Goal: Information Seeking & Learning: Check status

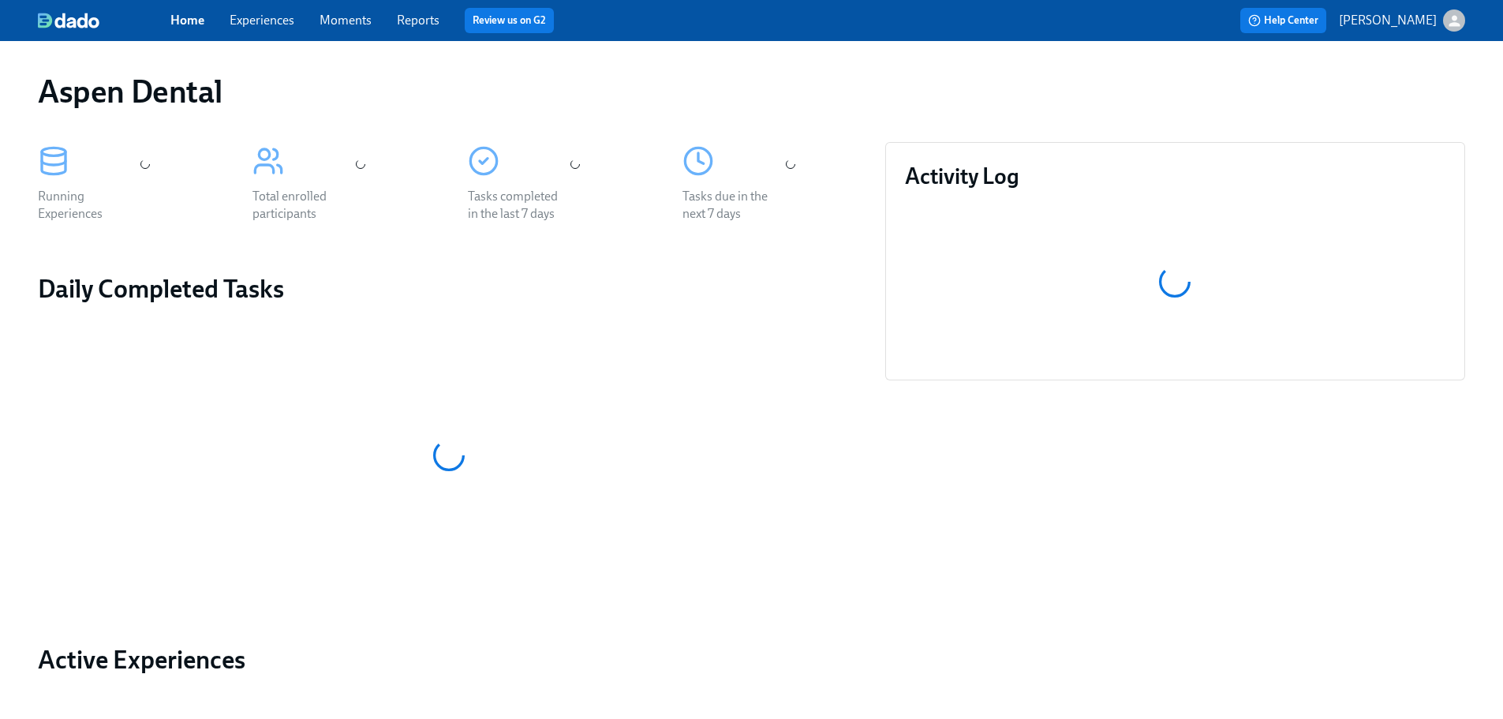
click at [422, 22] on link "Reports" at bounding box center [418, 20] width 43 height 15
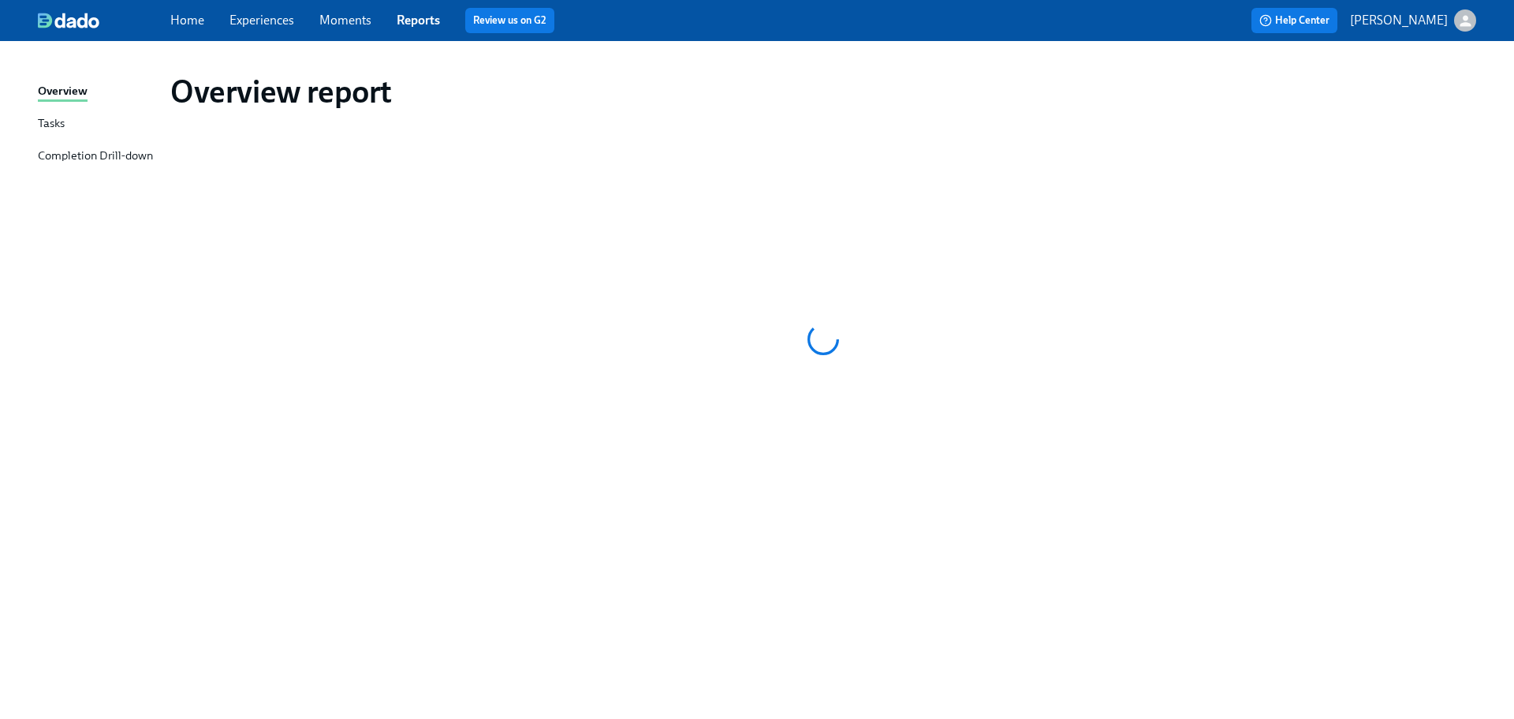
click at [118, 146] on div "Overview Tasks Completion Drill-down" at bounding box center [104, 130] width 133 height 97
click at [137, 159] on div "Completion Drill-down" at bounding box center [95, 157] width 115 height 20
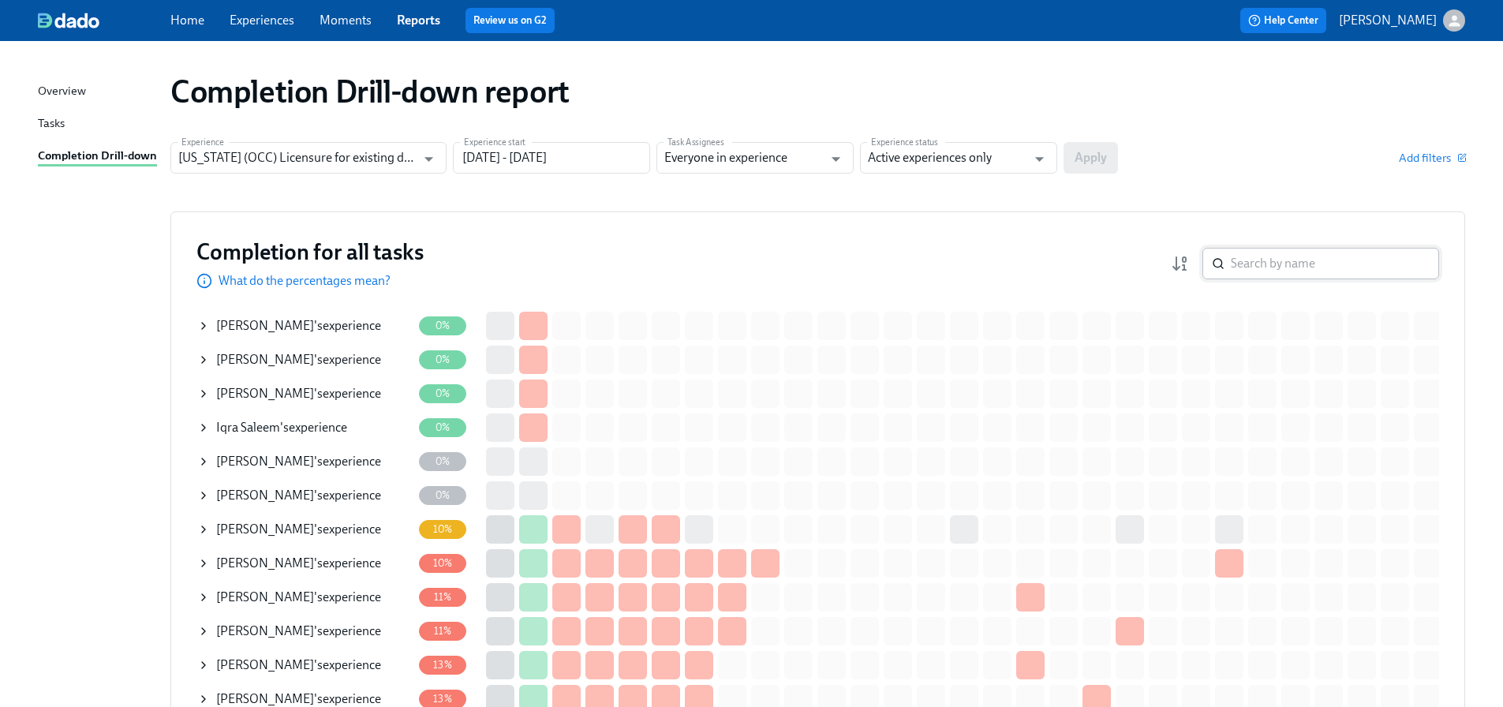
click at [1340, 262] on input "search" at bounding box center [1334, 264] width 208 height 32
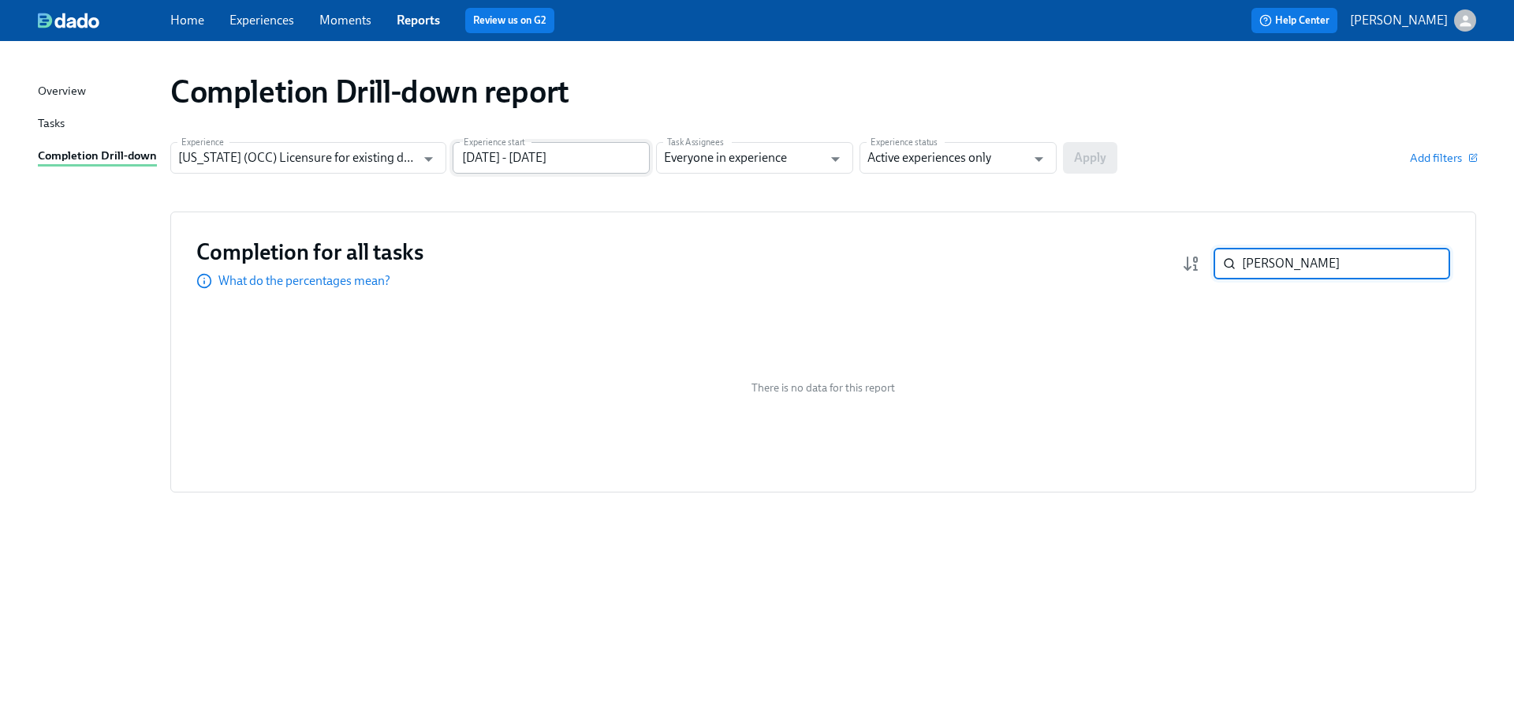
type input "[PERSON_NAME]"
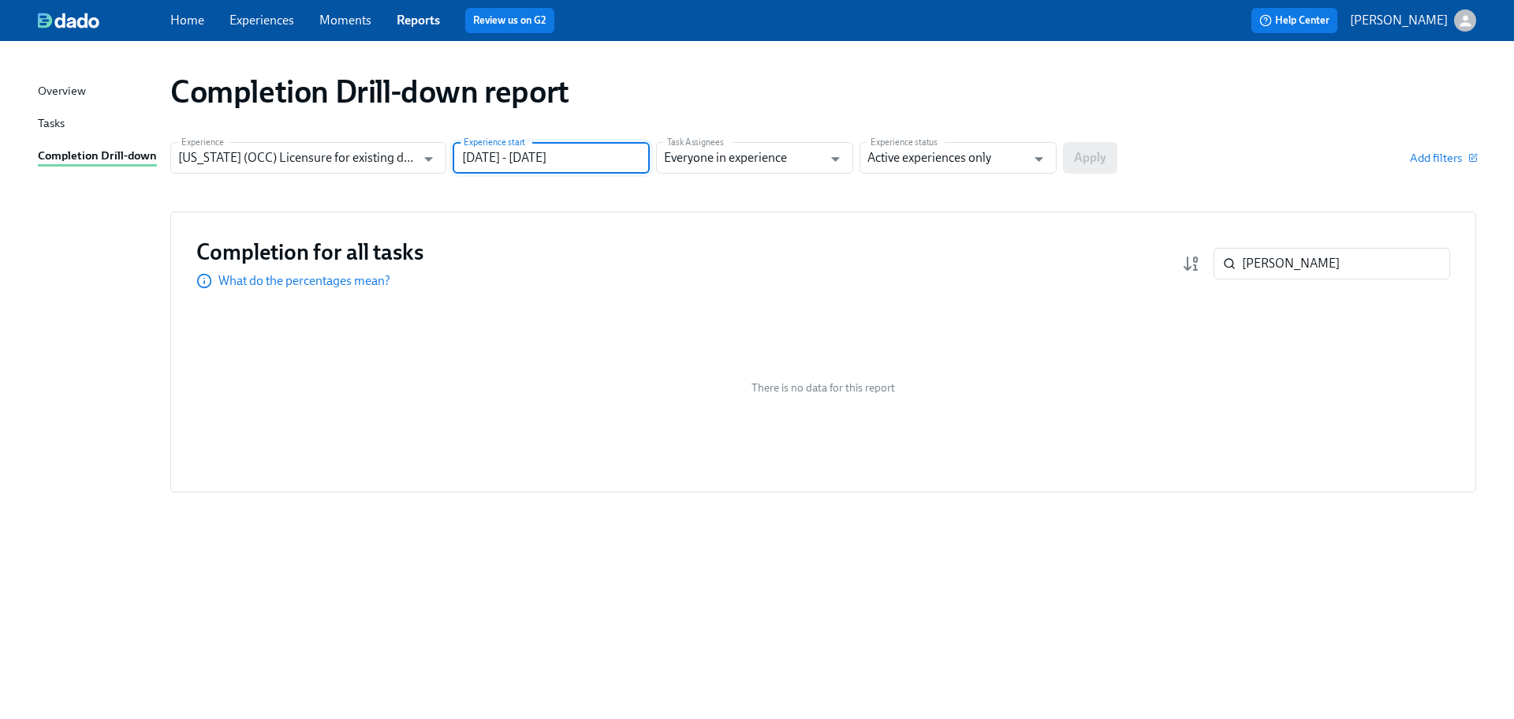
click at [533, 162] on input "[DATE] - [DATE]" at bounding box center [551, 158] width 197 height 32
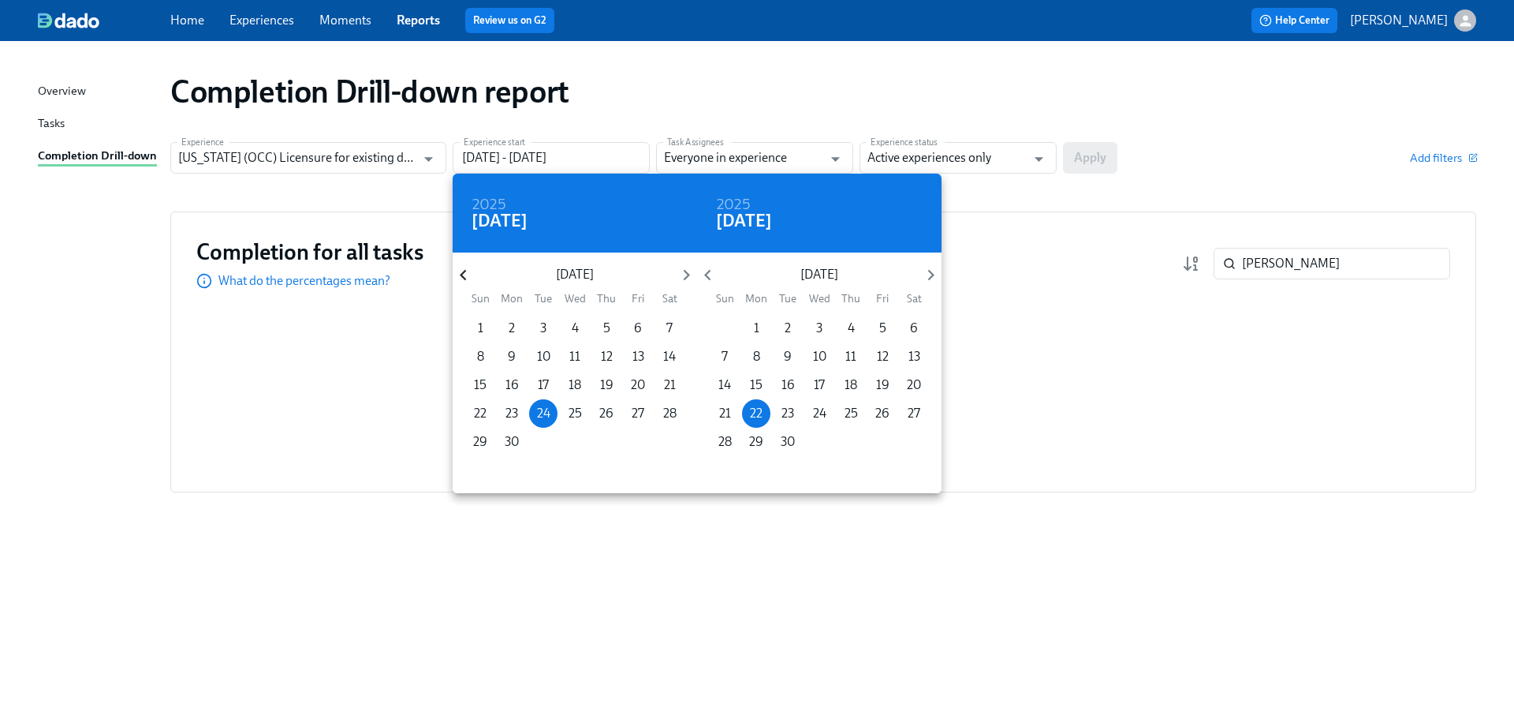
click at [465, 273] on icon "button" at bounding box center [463, 274] width 21 height 21
click at [465, 272] on icon "button" at bounding box center [463, 274] width 21 height 21
click at [465, 272] on icon "button" at bounding box center [463, 275] width 6 height 11
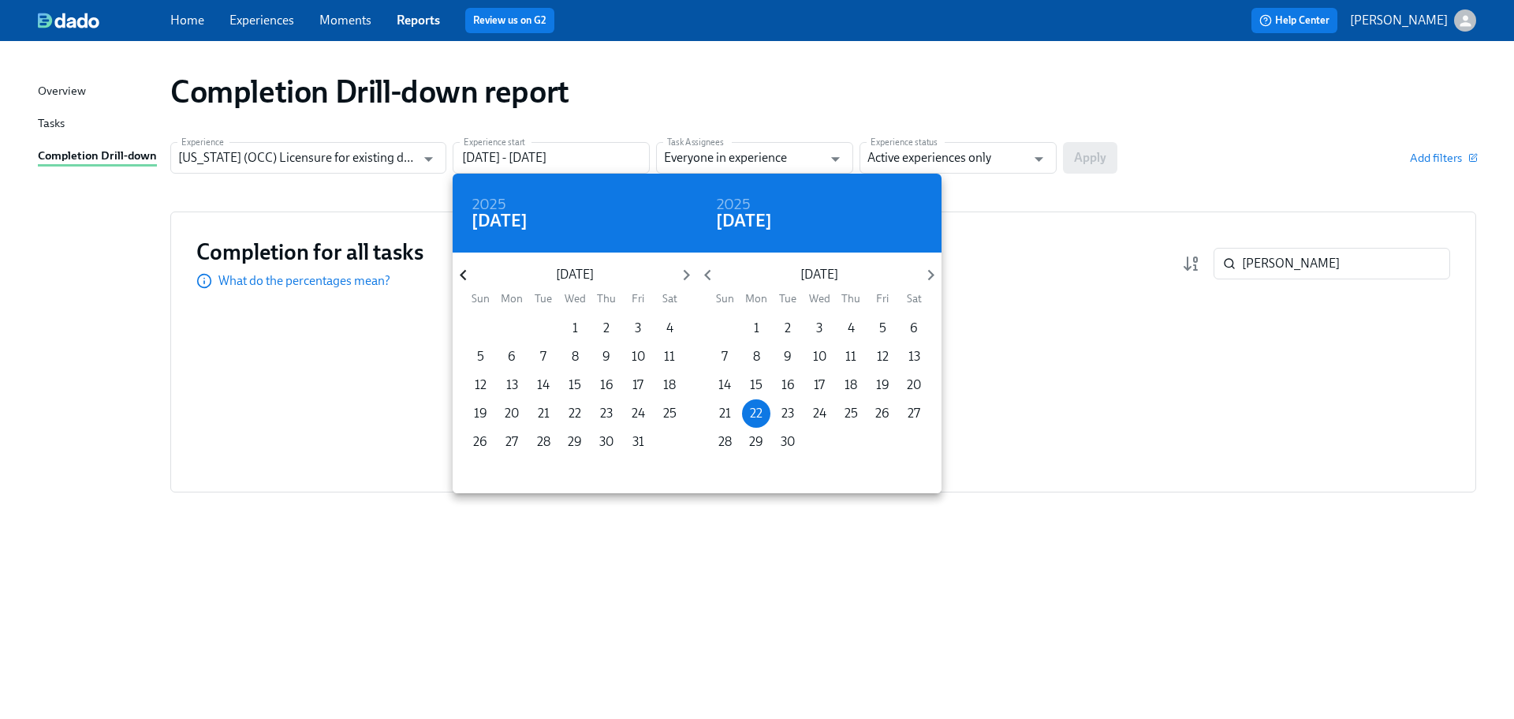
click at [465, 272] on icon "button" at bounding box center [463, 275] width 6 height 11
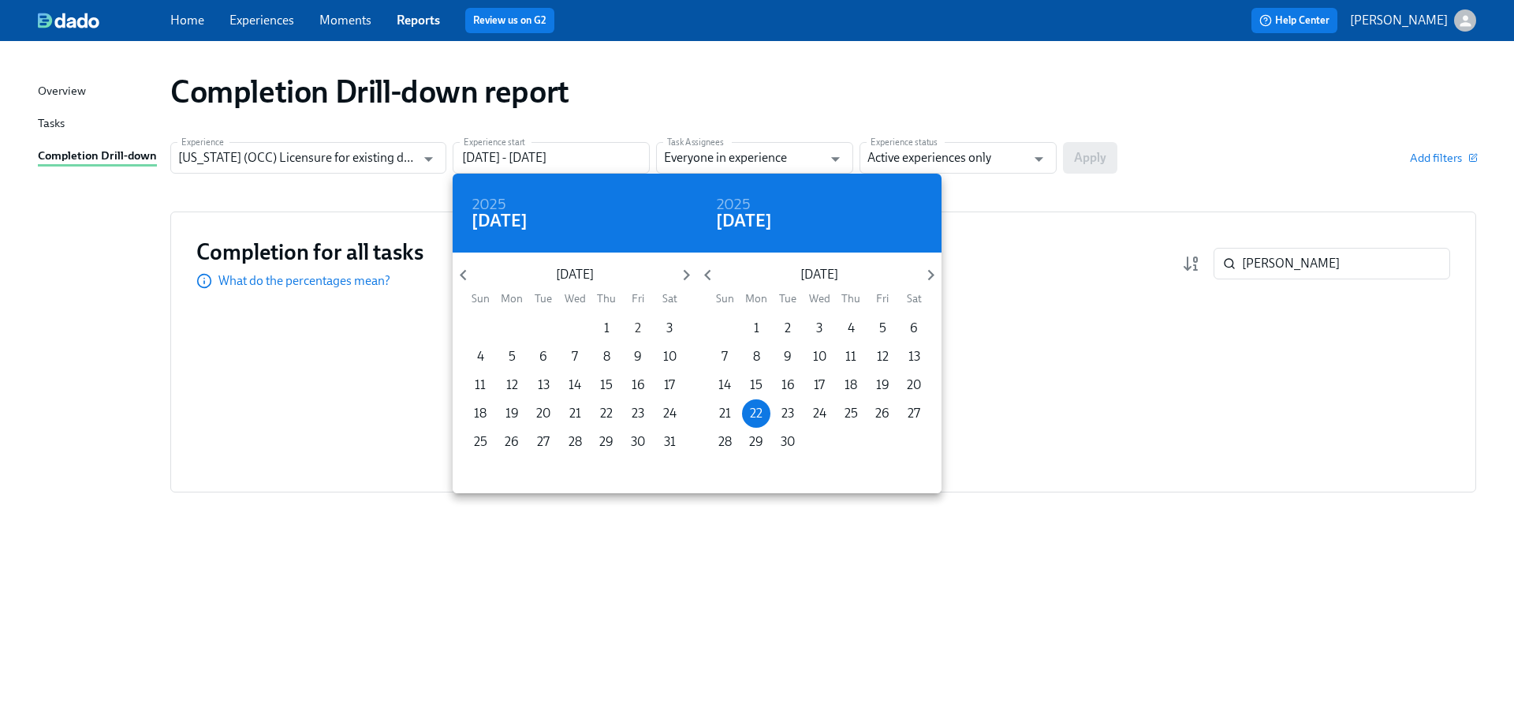
drag, startPoint x: 606, startPoint y: 328, endPoint x: 640, endPoint y: 318, distance: 35.4
click at [606, 327] on p "1" at bounding box center [607, 327] width 6 height 17
type input "[DATE] - [DATE]"
click at [938, 181] on div "2025 [DATE]" at bounding box center [819, 213] width 245 height 79
click at [965, 168] on div at bounding box center [757, 359] width 1514 height 719
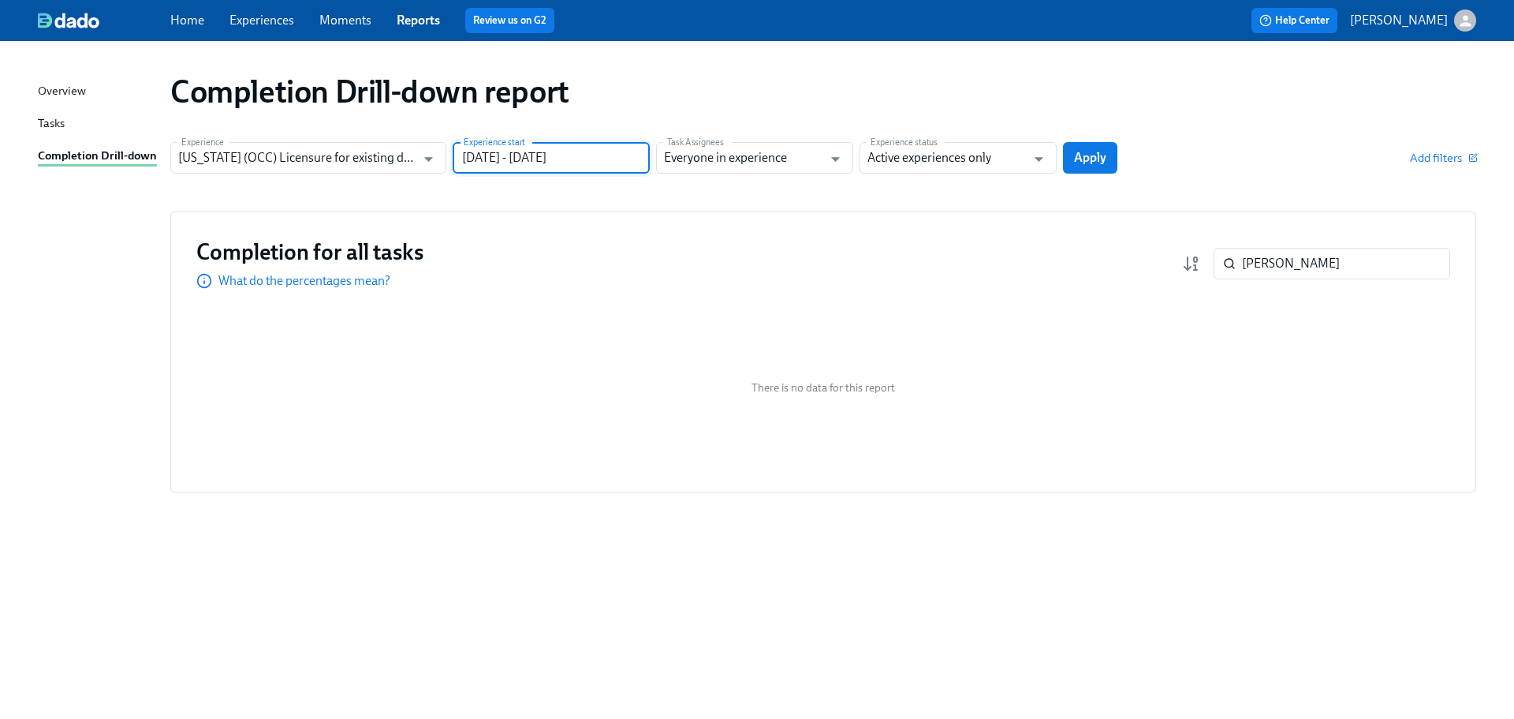
click at [966, 157] on input "Active experiences only" at bounding box center [947, 158] width 159 height 32
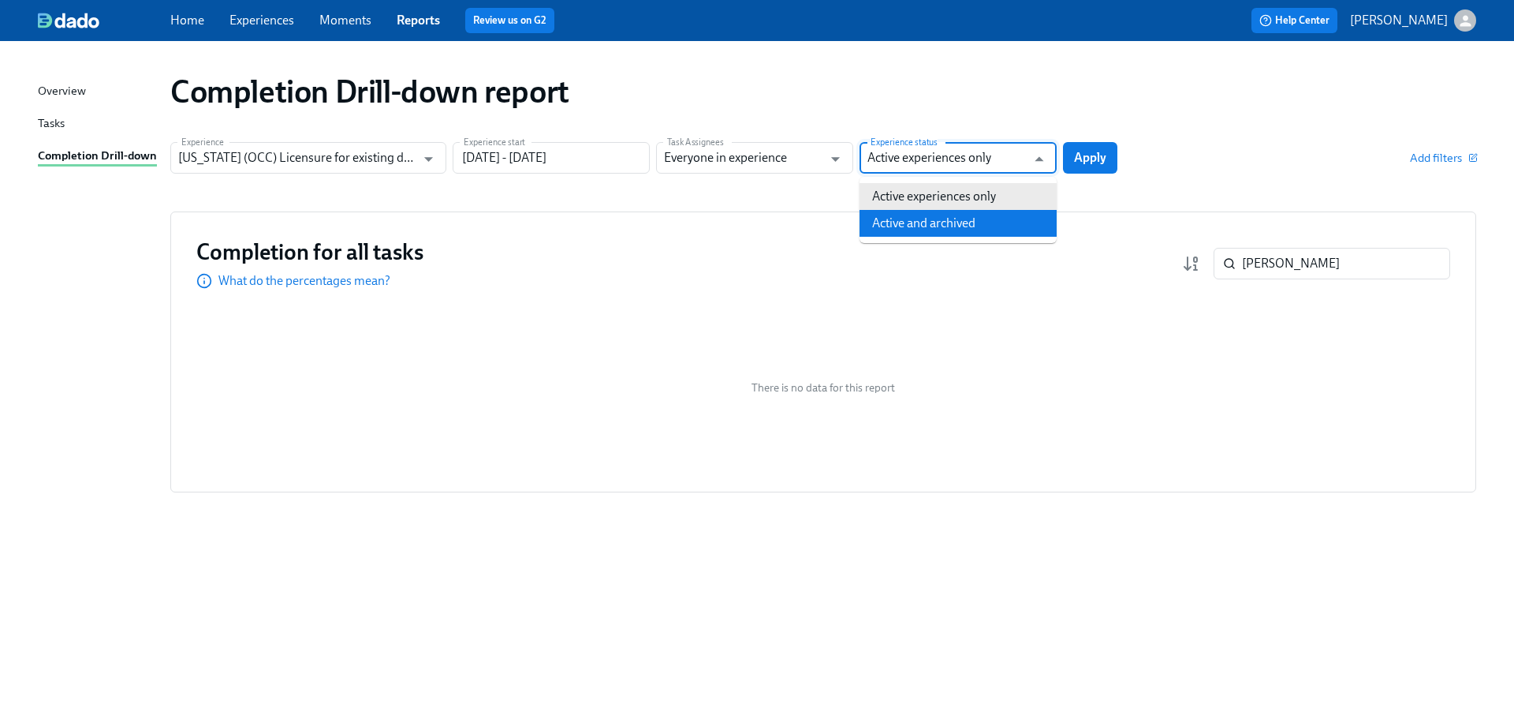
click at [958, 219] on li "Active and archived" at bounding box center [958, 223] width 197 height 27
type input "Active and archived"
click at [1086, 160] on span "Apply" at bounding box center [1090, 158] width 32 height 16
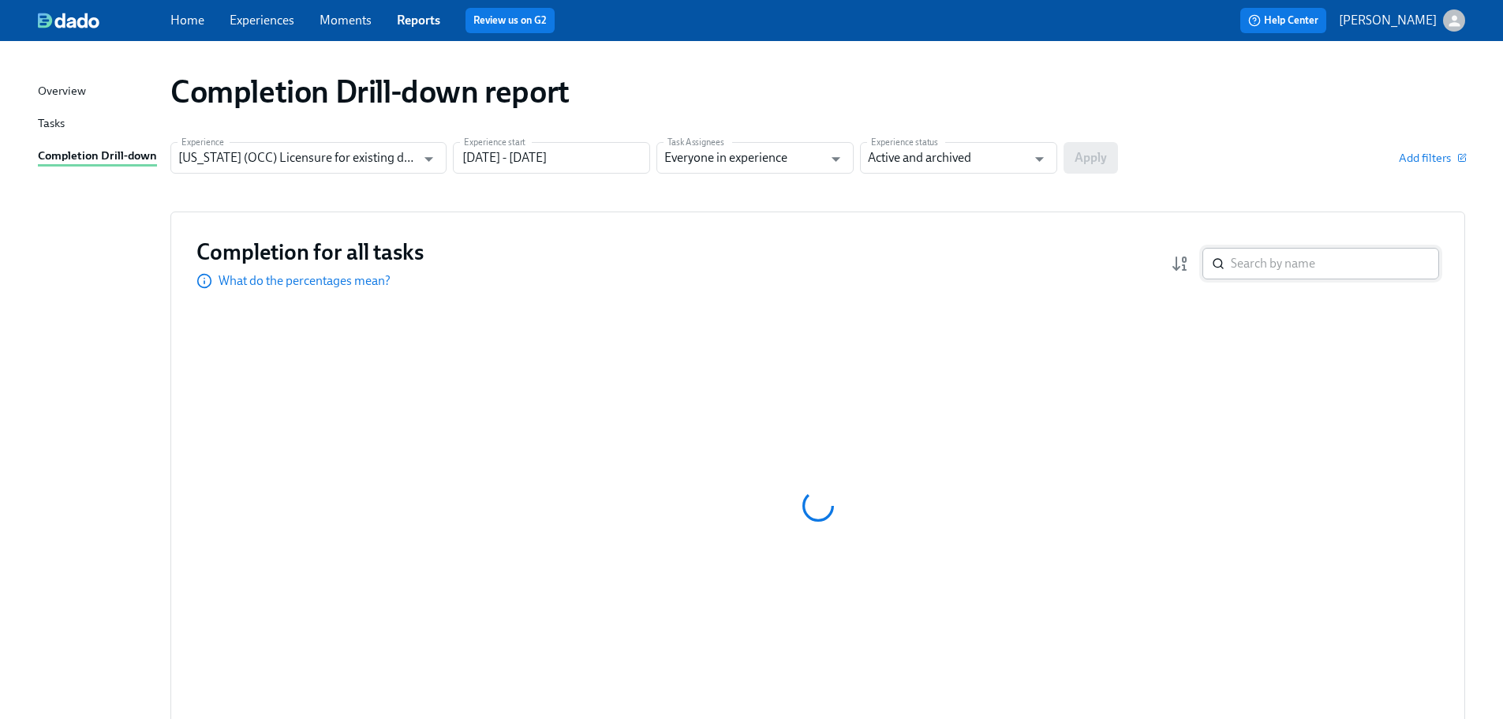
click at [1327, 257] on input "search" at bounding box center [1334, 264] width 208 height 32
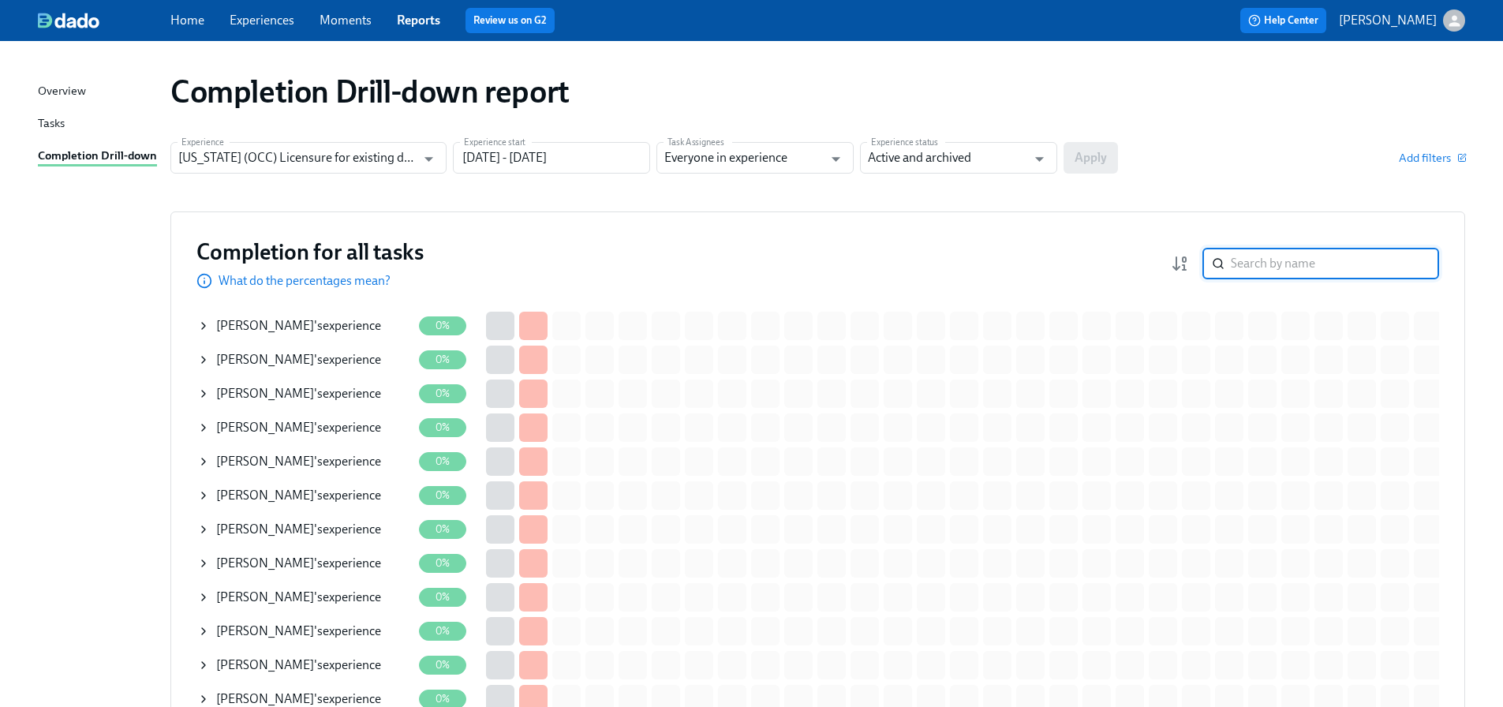
click at [1268, 261] on input "search" at bounding box center [1334, 264] width 208 height 32
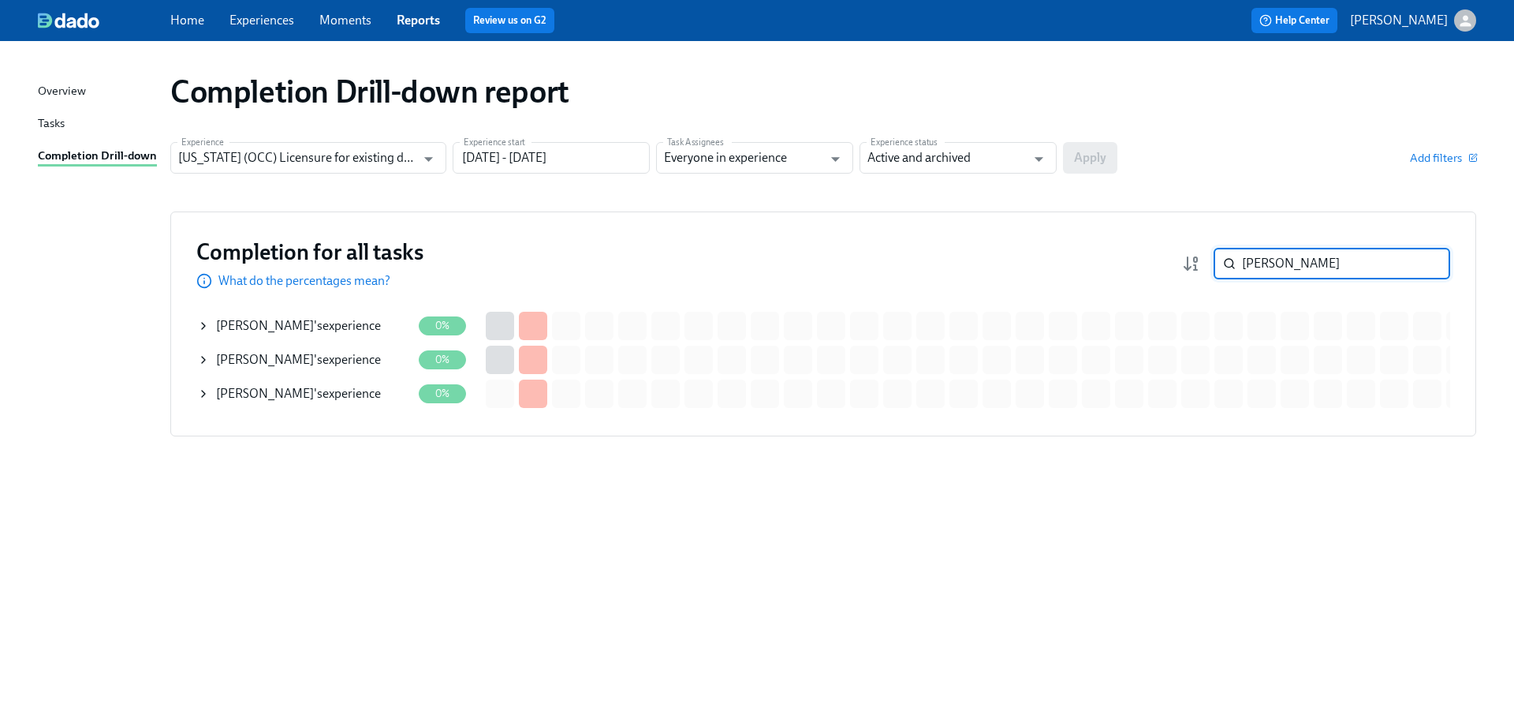
type input "[PERSON_NAME]"
click at [319, 357] on div "[PERSON_NAME] 's experience" at bounding box center [298, 359] width 165 height 17
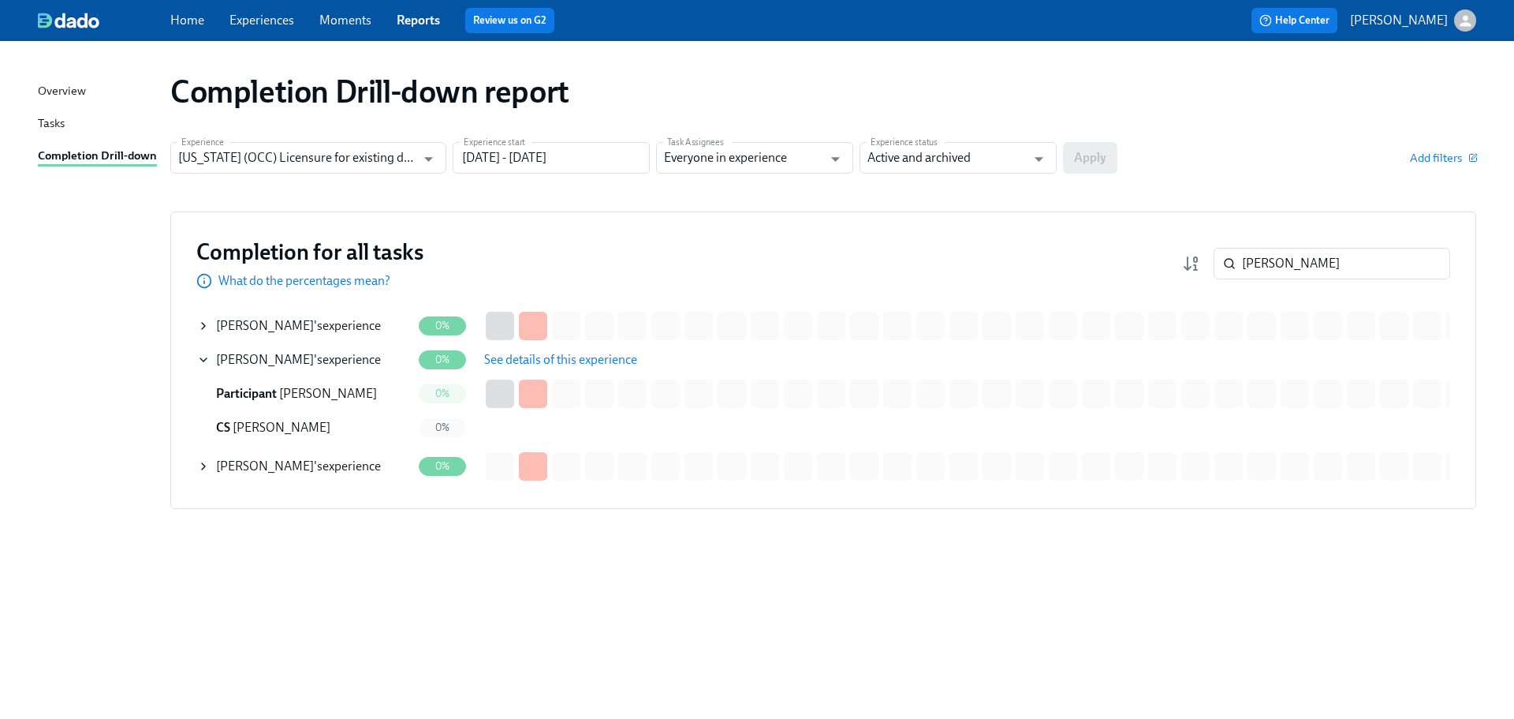
click at [547, 359] on span "See details of this experience" at bounding box center [560, 360] width 153 height 16
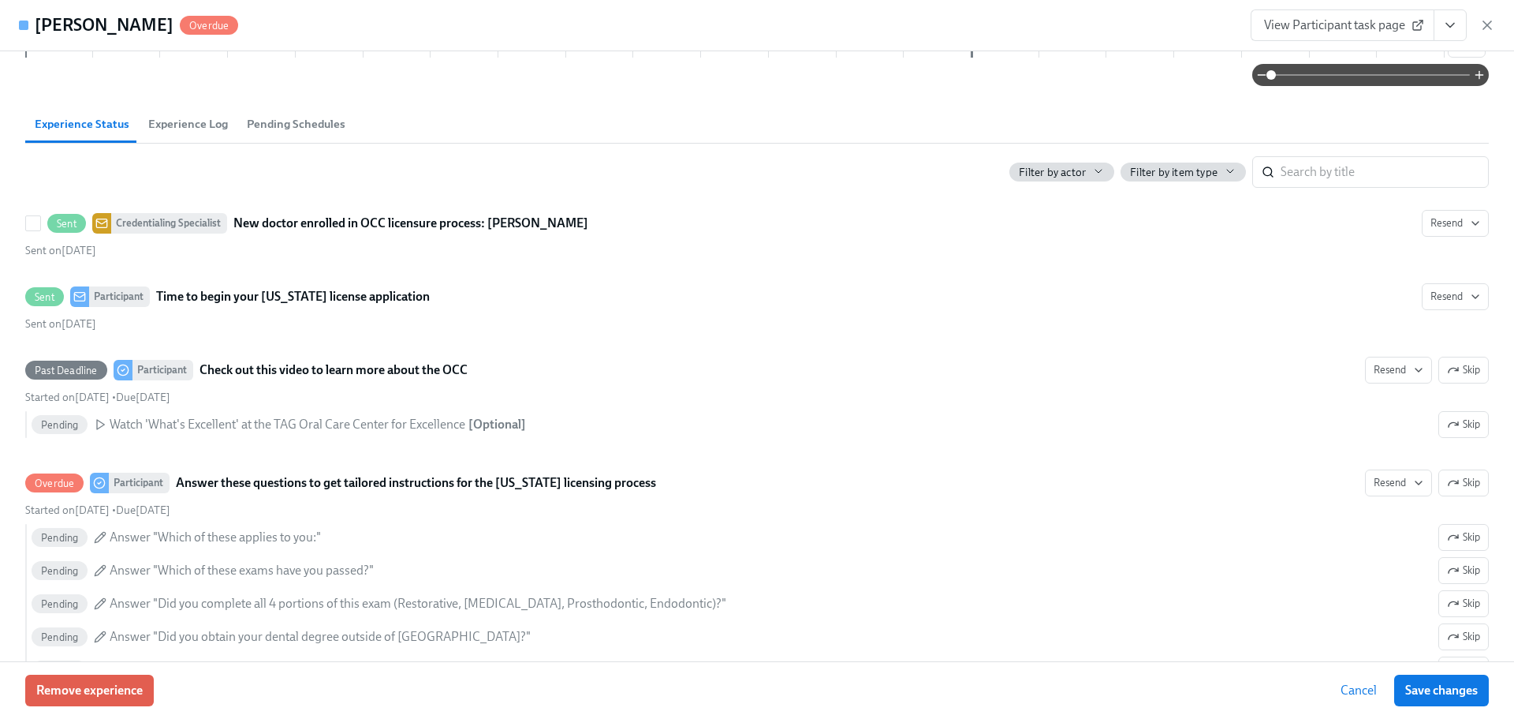
scroll to position [286, 0]
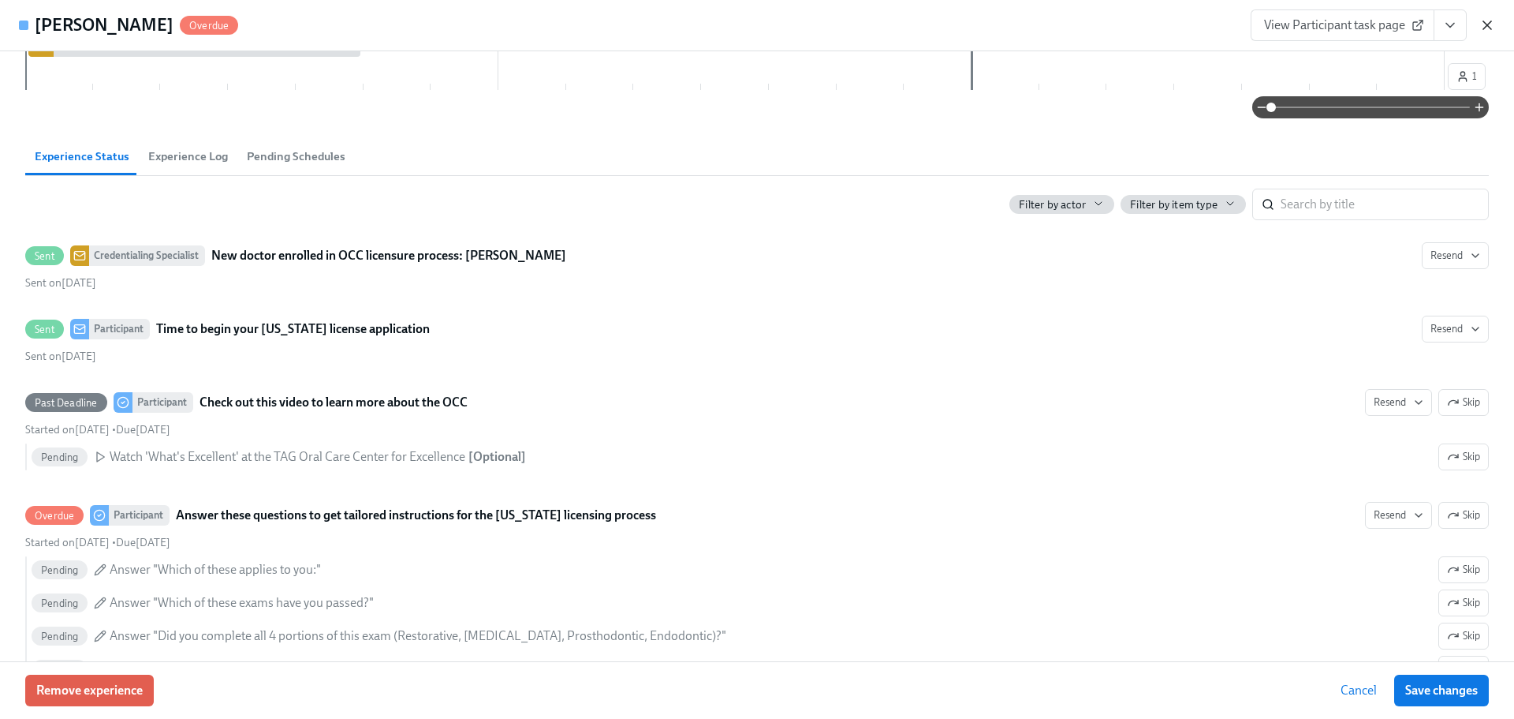
click at [1484, 28] on icon "button" at bounding box center [1488, 25] width 8 height 8
